Goal: Check status

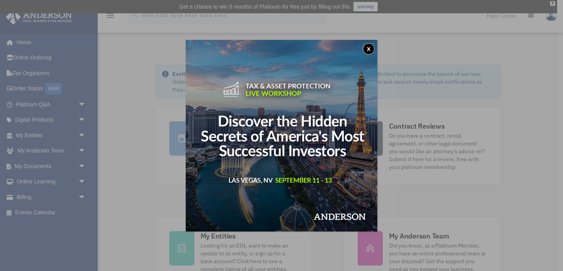
click at [36, 135] on div "x" at bounding box center [281, 135] width 563 height 271
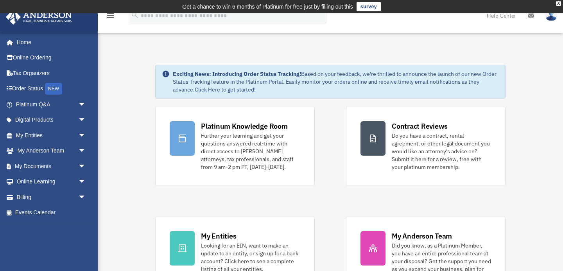
click at [36, 135] on link "My Entities arrow_drop_down" at bounding box center [51, 136] width 92 height 16
click at [83, 136] on span "arrow_drop_down" at bounding box center [86, 136] width 16 height 16
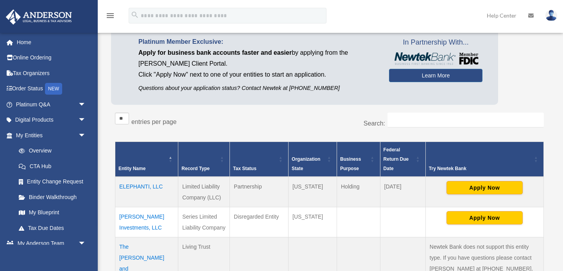
scroll to position [112, 0]
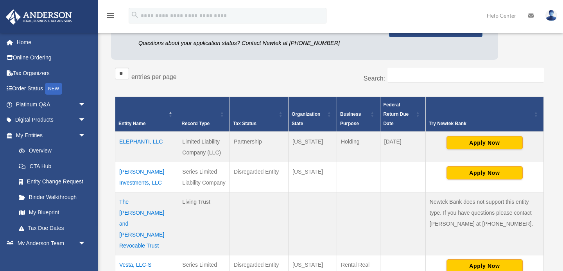
click at [147, 171] on td "Rhea Investments, LLC" at bounding box center [146, 177] width 63 height 30
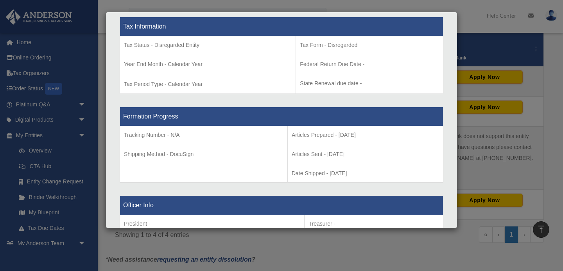
scroll to position [174, 0]
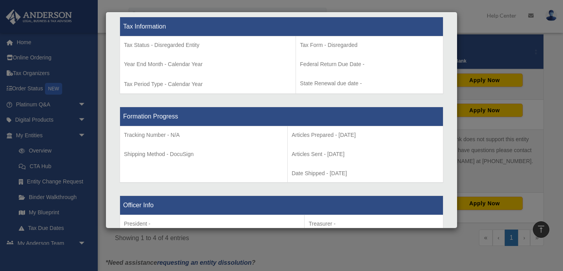
click at [487, 31] on div "Details × Articles Sent Organizational Date" at bounding box center [281, 135] width 563 height 271
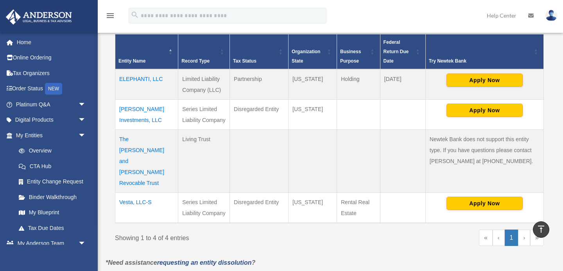
click at [133, 110] on td "Rhea Investments, LLC" at bounding box center [146, 114] width 63 height 30
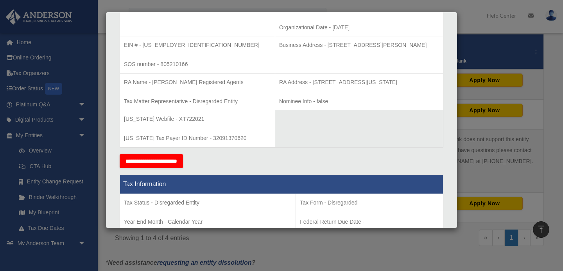
scroll to position [205, 0]
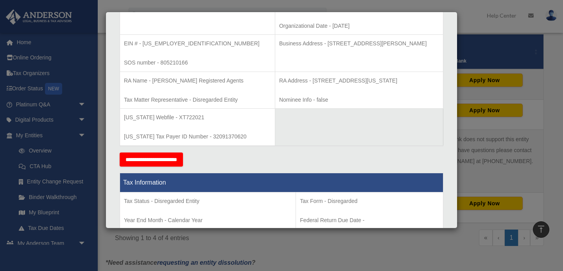
click at [470, 247] on div "Details × Articles Sent Organizational Date" at bounding box center [281, 135] width 563 height 271
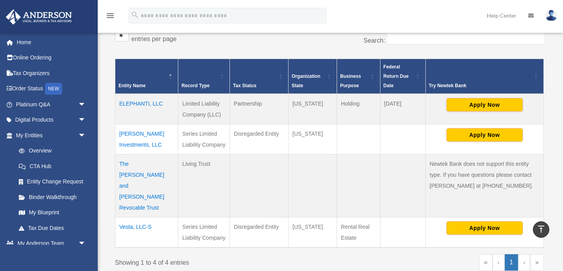
scroll to position [148, 0]
